Goal: Task Accomplishment & Management: Complete application form

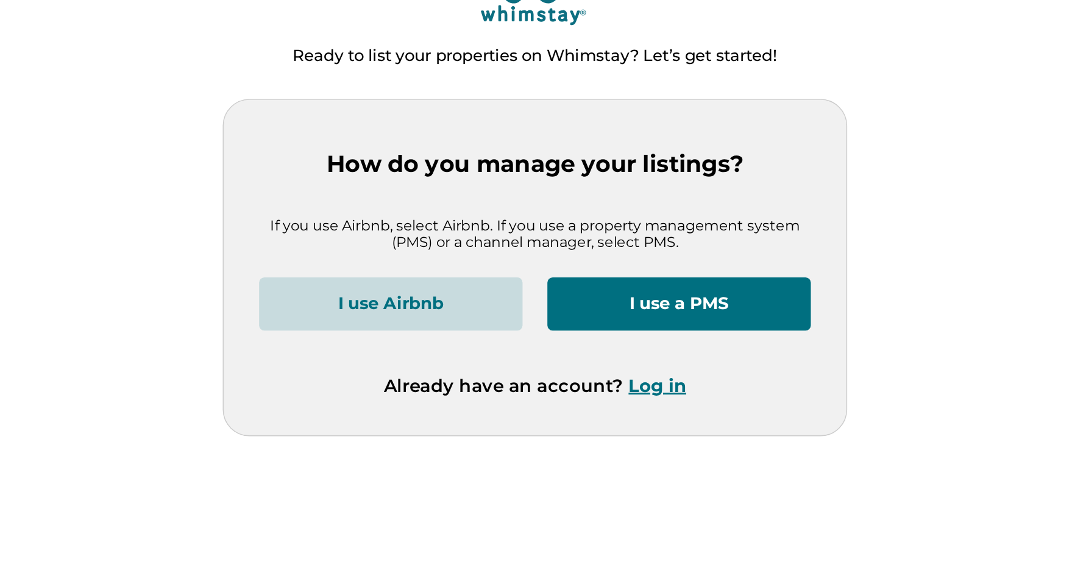
click at [691, 285] on button "I use a PMS" at bounding box center [642, 292] width 181 height 37
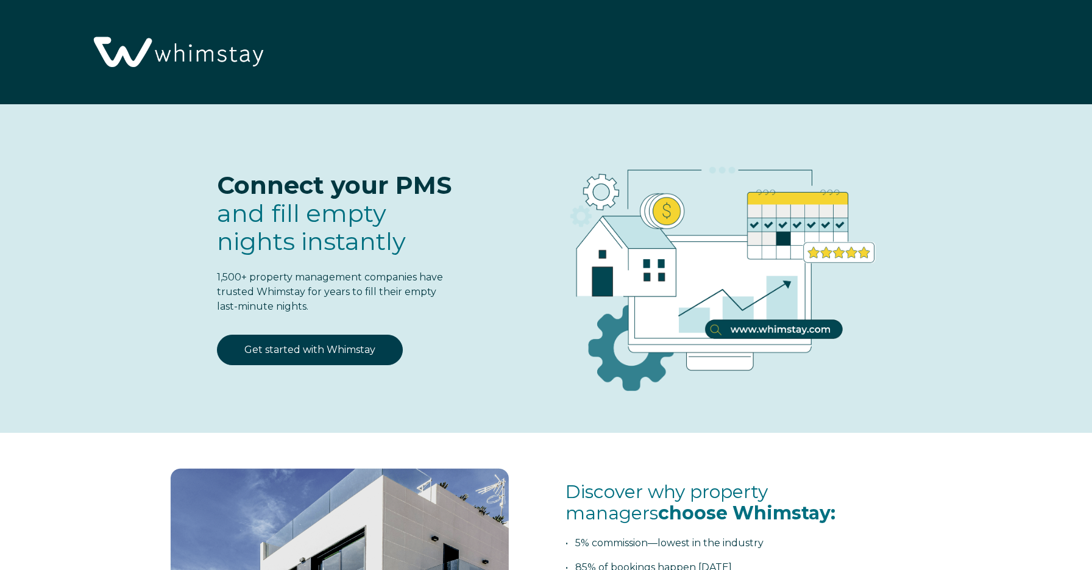
select select "US"
select select "Standard"
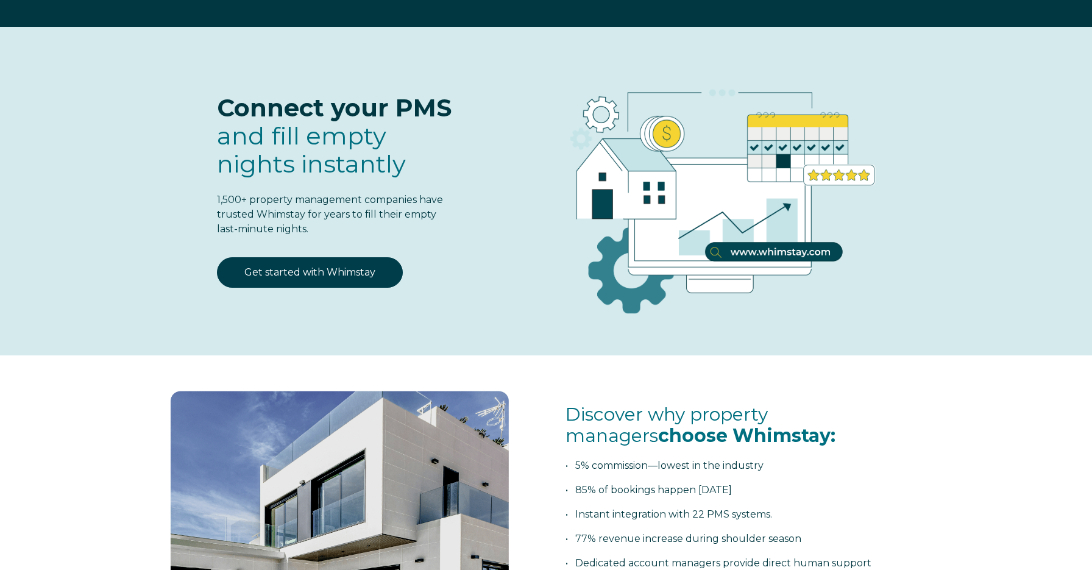
scroll to position [77, 0]
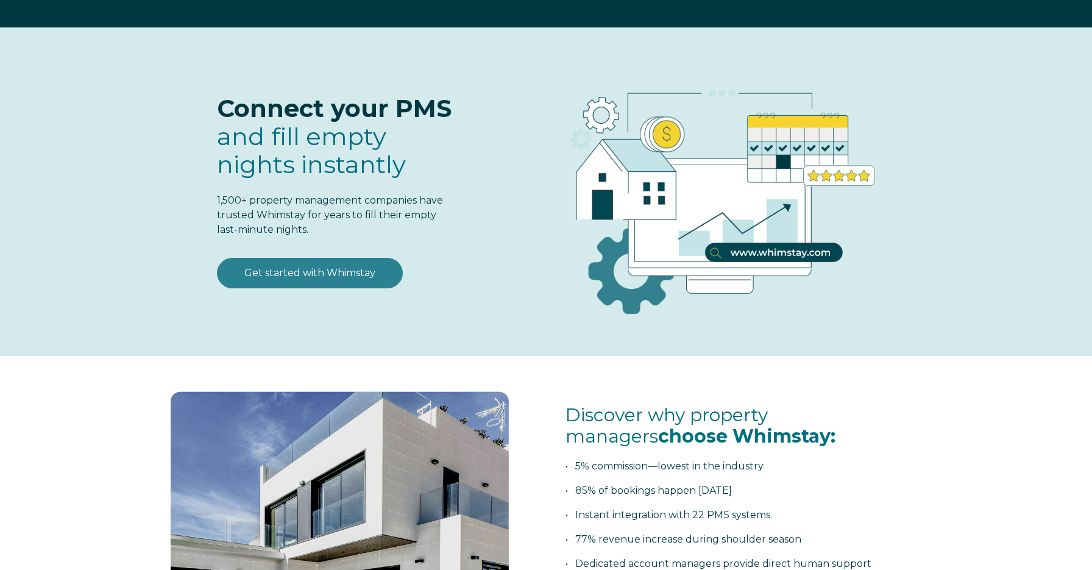
click at [375, 280] on link "Get started with Whimstay" at bounding box center [310, 273] width 186 height 30
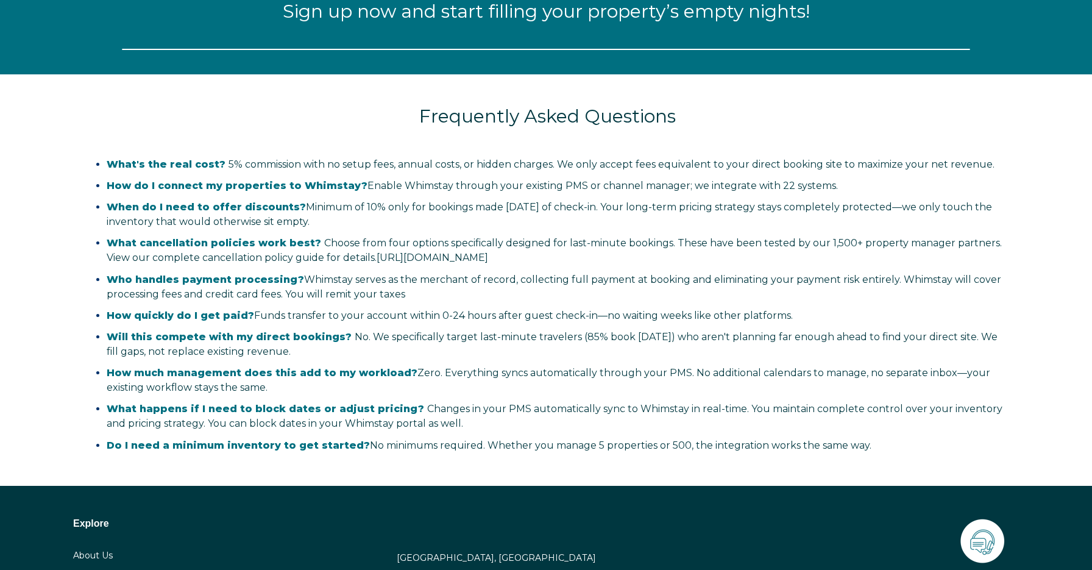
select select "US"
select select "Standard"
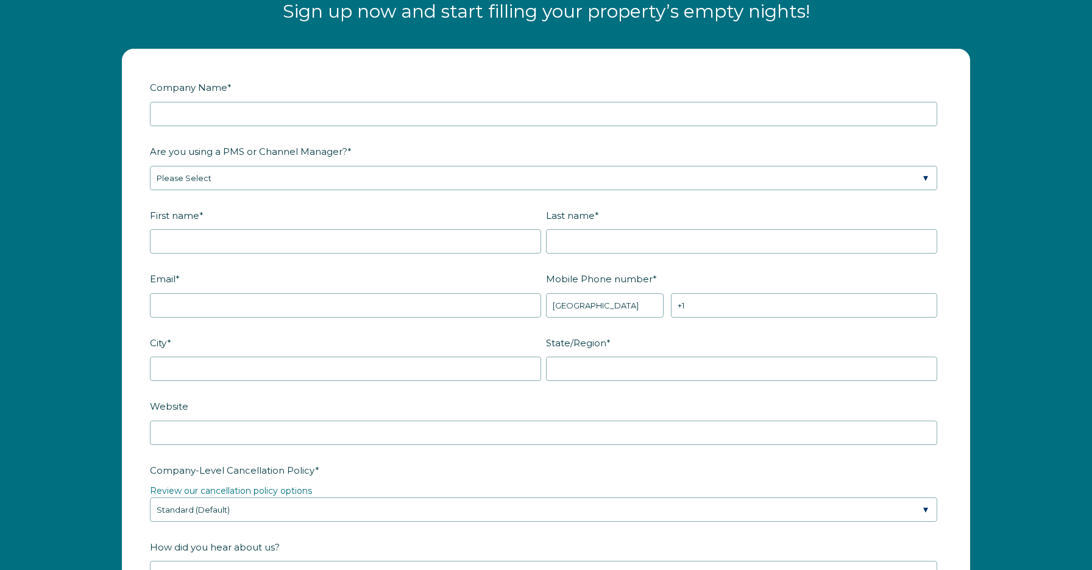
scroll to position [1571, 0]
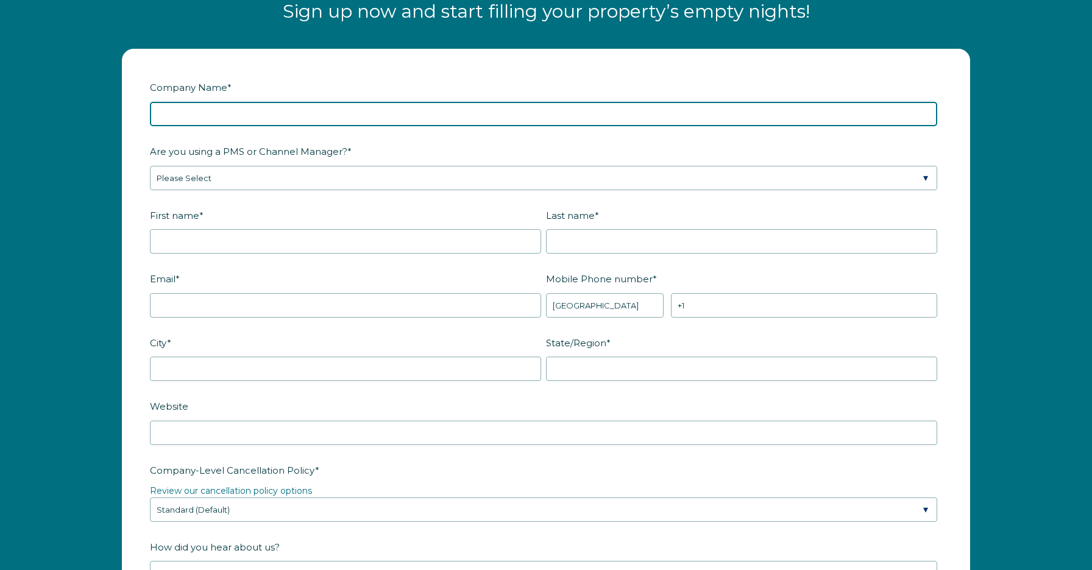
click at [427, 119] on input "Company Name *" at bounding box center [543, 114] width 787 height 24
